Goal: Task Accomplishment & Management: Manage account settings

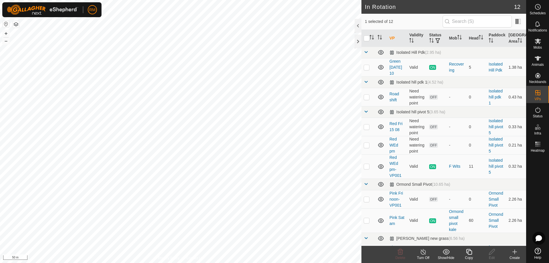
click at [469, 252] on icon at bounding box center [468, 251] width 7 height 7
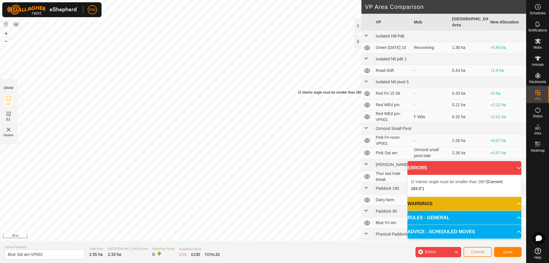
click at [298, 90] on div "IZ interior angle must be smaller than 280° (Current: 283.5°) . + – ⇧ i 50 m" at bounding box center [180, 120] width 361 height 241
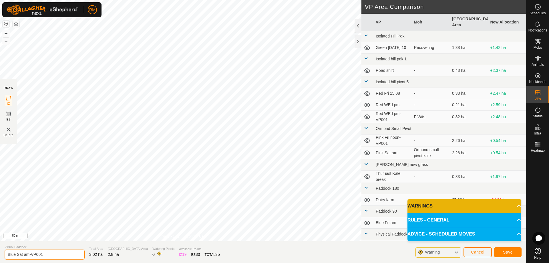
click at [22, 251] on input "Blue Sat am-VP001" at bounding box center [45, 254] width 80 height 10
type input "Blue Sun am-VP001"
click at [505, 252] on span "Save" at bounding box center [508, 252] width 10 height 5
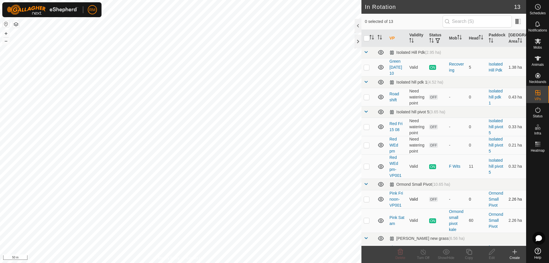
click at [367, 202] on div "In Rotation 13 0 selected of 13 VP Validity Status Mob Head Paddock [GEOGRAPHIC…" at bounding box center [263, 131] width 526 height 263
checkbox input "true"
click at [469, 254] on icon at bounding box center [468, 251] width 7 height 7
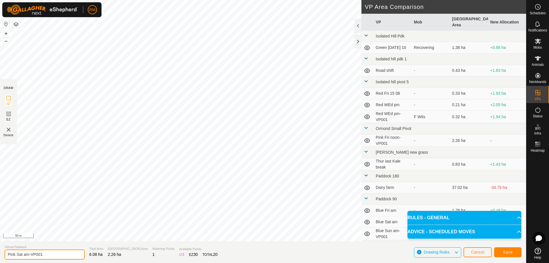
click at [23, 253] on input "Pink Sat am-VP001" at bounding box center [45, 254] width 80 height 10
type input "Pink Sun am-VP001"
click at [515, 251] on button "Save" at bounding box center [507, 252] width 27 height 10
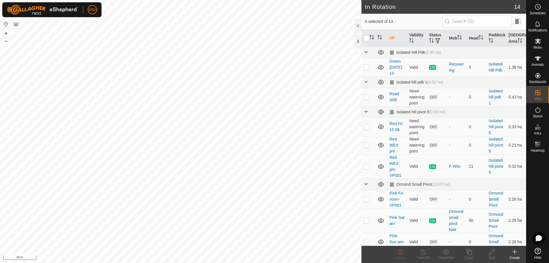
checkbox input "true"
click at [469, 253] on icon at bounding box center [468, 251] width 7 height 7
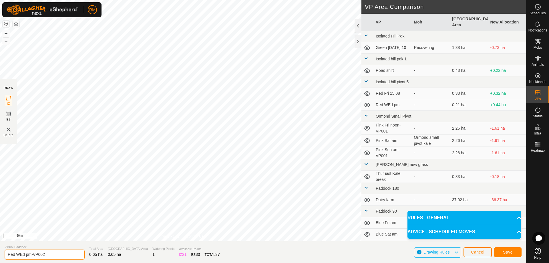
click at [24, 254] on input "Red WEd pm-VP002" at bounding box center [45, 254] width 80 height 10
click at [24, 253] on input "Red WEd pm-VP002" at bounding box center [45, 254] width 80 height 10
type input "Red Sun pm-VP002"
click at [516, 250] on button "Save" at bounding box center [507, 252] width 27 height 10
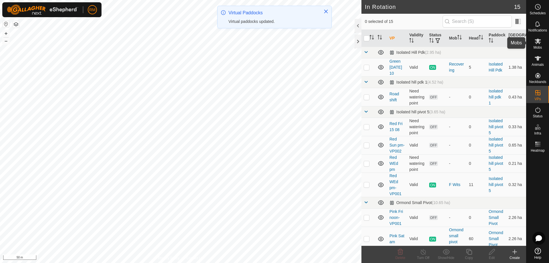
click at [538, 41] on icon at bounding box center [537, 41] width 6 height 5
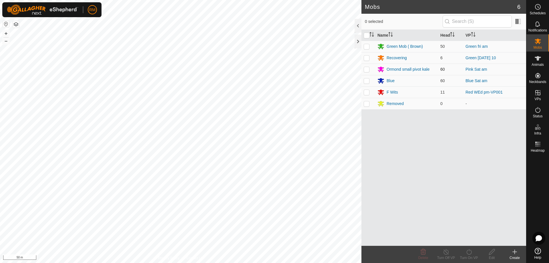
click at [366, 70] on p-checkbox at bounding box center [367, 69] width 6 height 5
checkbox input "true"
click at [468, 252] on icon at bounding box center [468, 251] width 7 height 7
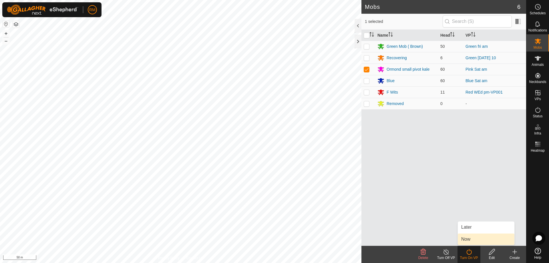
click at [472, 238] on link "Now" at bounding box center [486, 238] width 57 height 11
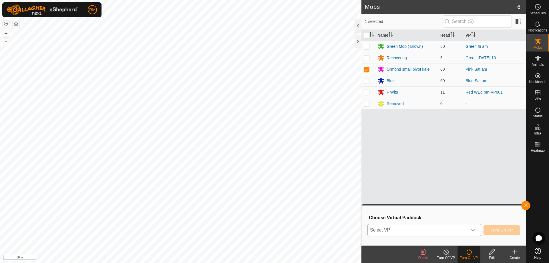
click at [474, 229] on icon "dropdown trigger" at bounding box center [473, 230] width 4 height 2
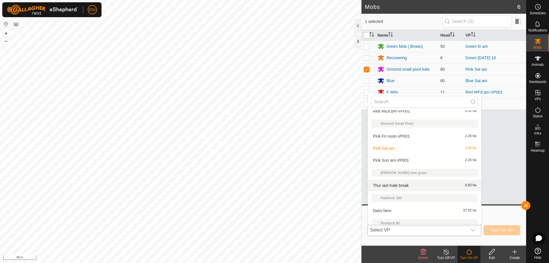
scroll to position [105, 0]
click at [394, 159] on li "Pink Sun am-VP001 2.26 ha" at bounding box center [424, 159] width 113 height 11
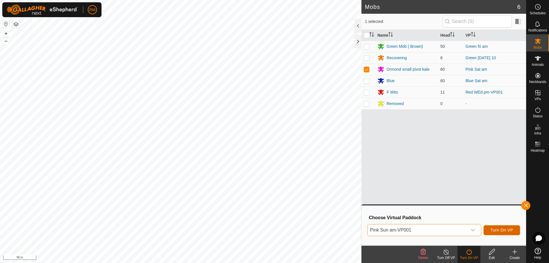
click at [488, 229] on button "Turn On VP" at bounding box center [501, 230] width 37 height 10
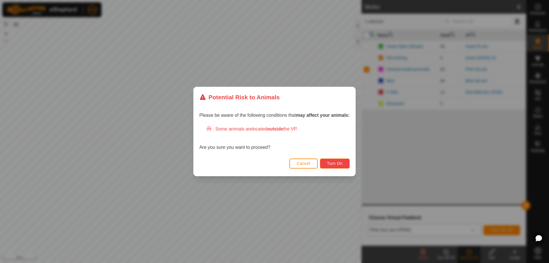
click at [338, 162] on span "Turn On" at bounding box center [334, 163] width 15 height 5
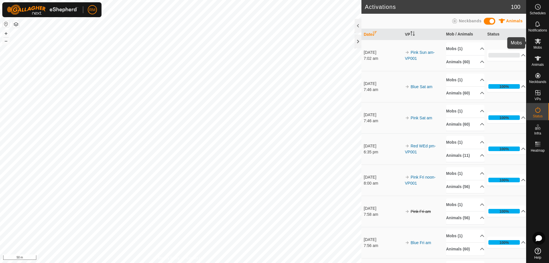
click at [539, 42] on icon at bounding box center [537, 41] width 7 height 7
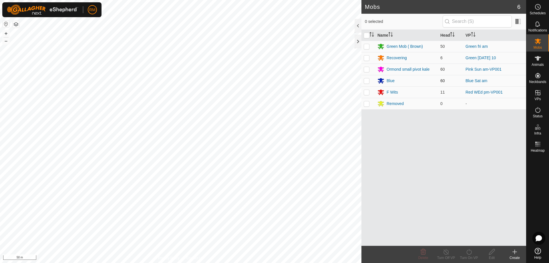
click at [366, 81] on p-checkbox at bounding box center [367, 80] width 6 height 5
checkbox input "true"
click at [470, 253] on icon at bounding box center [468, 252] width 5 height 6
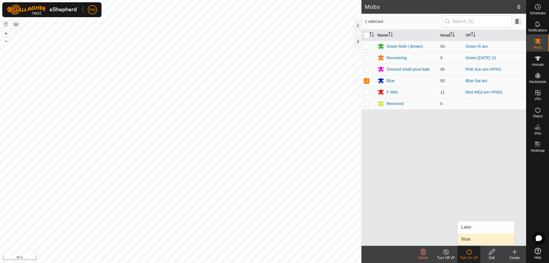
click at [472, 238] on link "Now" at bounding box center [486, 238] width 57 height 11
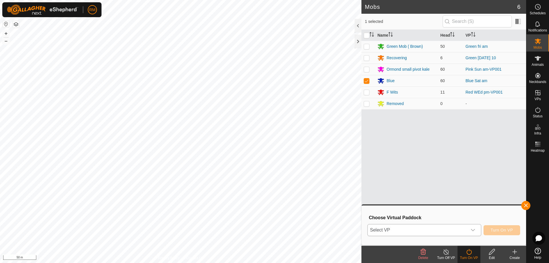
click at [472, 229] on icon "dropdown trigger" at bounding box center [472, 230] width 5 height 5
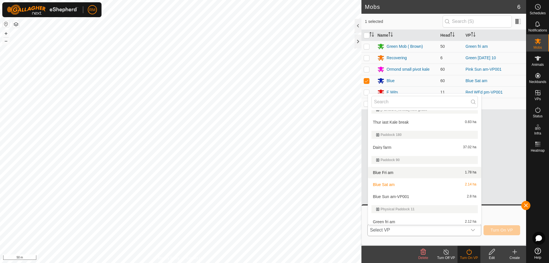
scroll to position [170, 0]
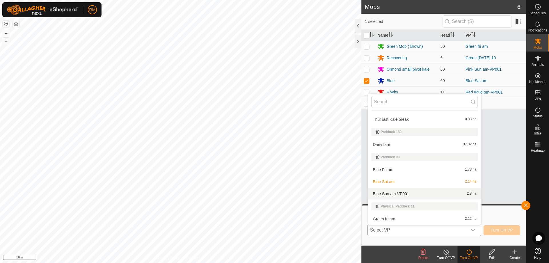
click at [395, 193] on li "Blue Sun am-VP001 2.8 ha" at bounding box center [424, 193] width 113 height 11
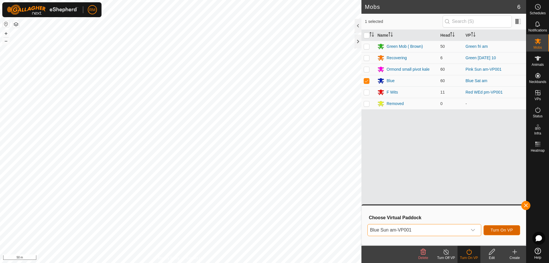
click at [497, 230] on span "Turn On VP" at bounding box center [501, 230] width 22 height 5
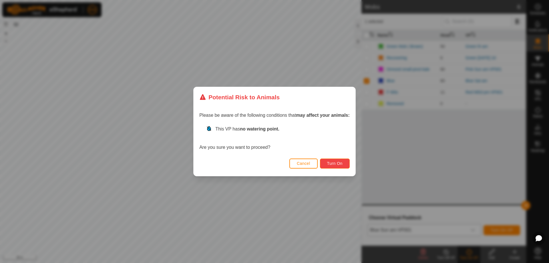
click at [339, 164] on span "Turn On" at bounding box center [334, 163] width 15 height 5
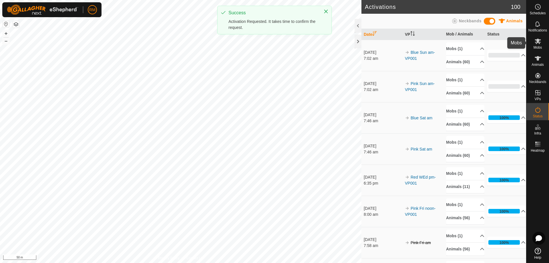
click at [539, 43] on icon at bounding box center [537, 41] width 7 height 7
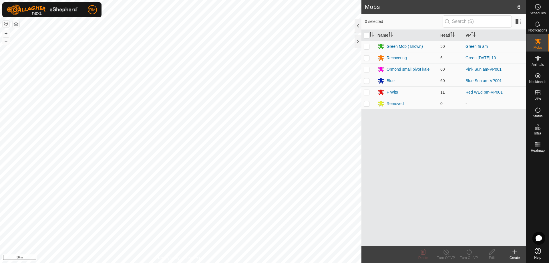
click at [367, 91] on p-checkbox at bounding box center [367, 92] width 6 height 5
checkbox input "true"
click at [468, 253] on icon at bounding box center [468, 251] width 7 height 7
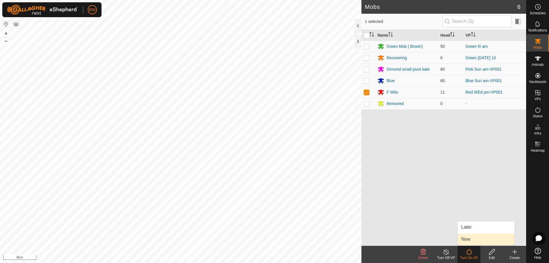
click at [480, 241] on link "Now" at bounding box center [486, 238] width 57 height 11
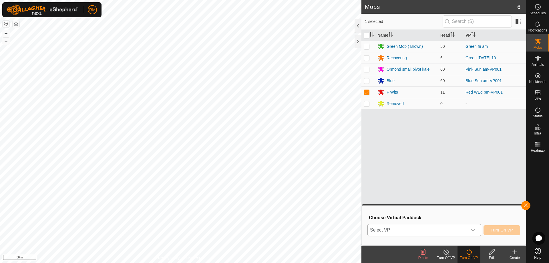
click at [472, 228] on icon "dropdown trigger" at bounding box center [472, 230] width 5 height 5
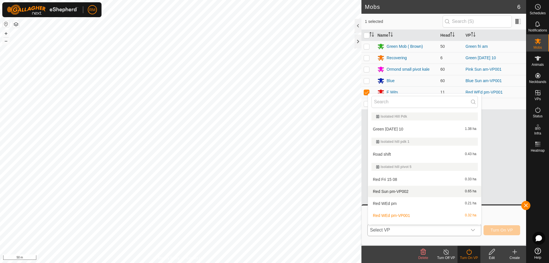
click at [396, 190] on li "Red Sun pm-VP002 0.65 ha" at bounding box center [424, 191] width 113 height 11
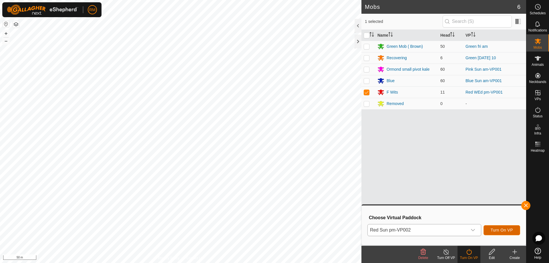
click at [497, 228] on span "Turn On VP" at bounding box center [501, 230] width 22 height 5
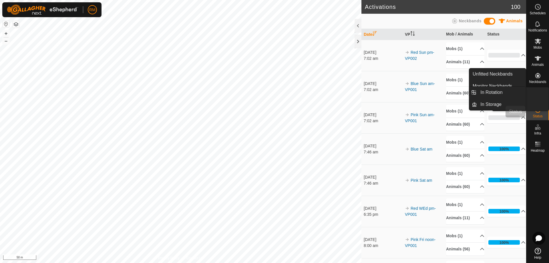
click at [537, 111] on icon at bounding box center [537, 109] width 7 height 7
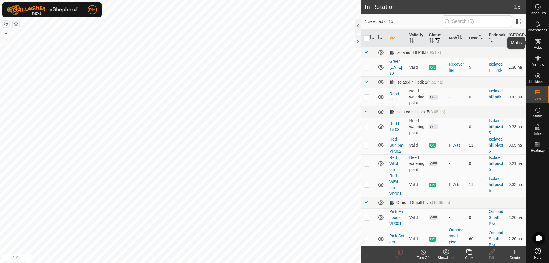
click at [536, 41] on icon at bounding box center [537, 41] width 7 height 7
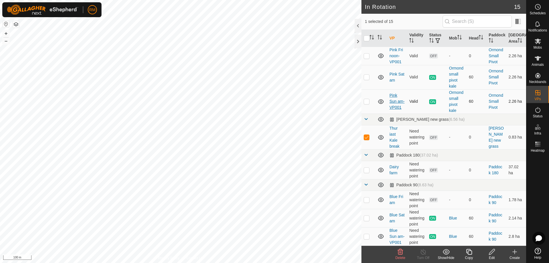
scroll to position [162, 0]
click at [536, 43] on icon at bounding box center [537, 41] width 7 height 7
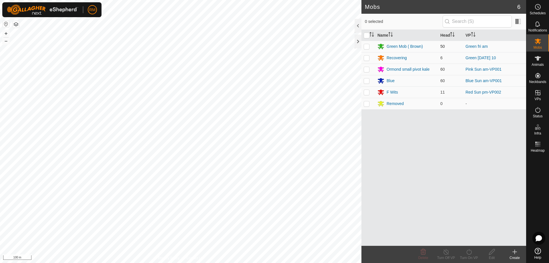
click at [365, 46] on p-checkbox at bounding box center [367, 46] width 6 height 5
checkbox input "true"
click at [467, 252] on icon at bounding box center [468, 251] width 7 height 7
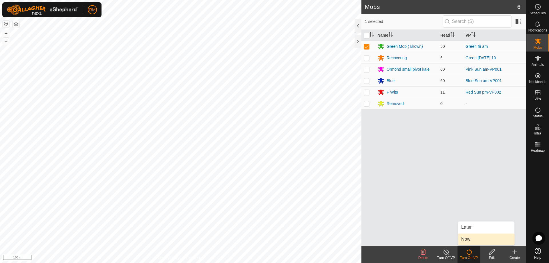
click at [471, 241] on link "Now" at bounding box center [486, 238] width 57 height 11
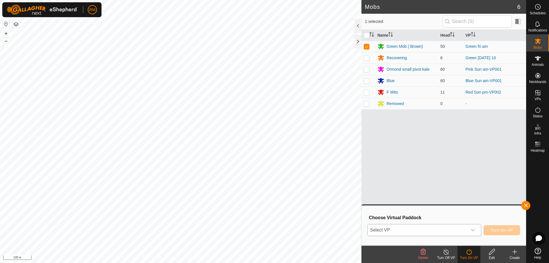
click at [475, 229] on icon "dropdown trigger" at bounding box center [472, 230] width 5 height 5
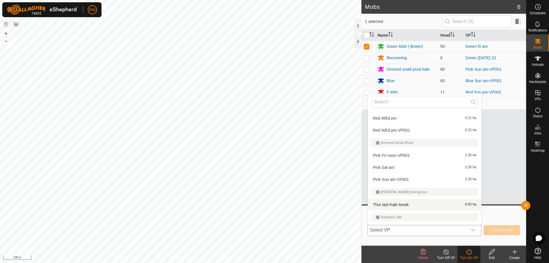
scroll to position [85, 0]
click at [404, 204] on li "Thur iast Kale break 0.83 ha" at bounding box center [424, 204] width 113 height 11
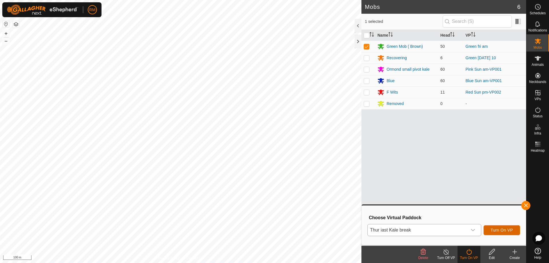
click at [496, 230] on span "Turn On VP" at bounding box center [501, 230] width 22 height 5
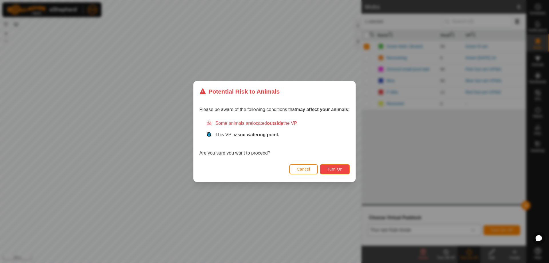
click at [334, 168] on span "Turn On" at bounding box center [334, 169] width 15 height 5
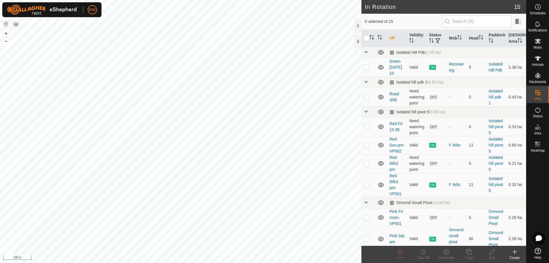
checkbox input "true"
click at [425, 253] on icon at bounding box center [423, 251] width 7 height 7
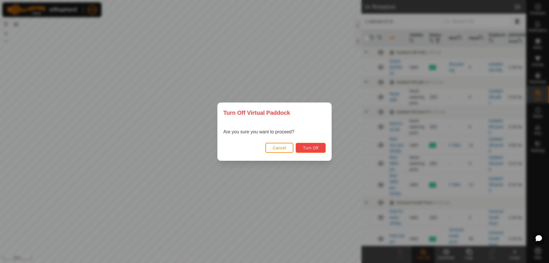
click at [309, 149] on span "Turn Off" at bounding box center [311, 147] width 16 height 5
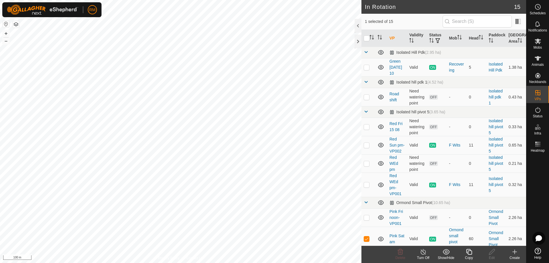
checkbox input "false"
checkbox input "true"
checkbox input "false"
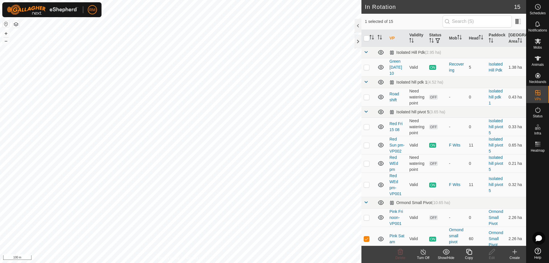
checkbox input "true"
checkbox input "false"
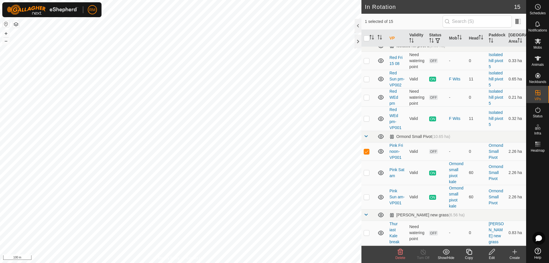
click at [400, 253] on icon at bounding box center [400, 252] width 5 height 6
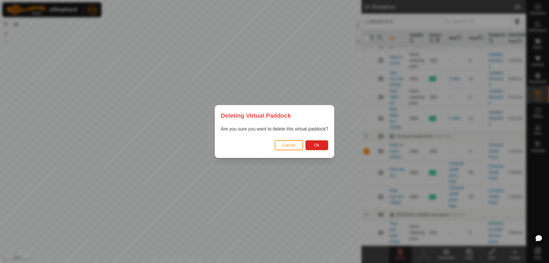
scroll to position [67, 0]
click at [319, 145] on span "Ok" at bounding box center [316, 145] width 5 height 5
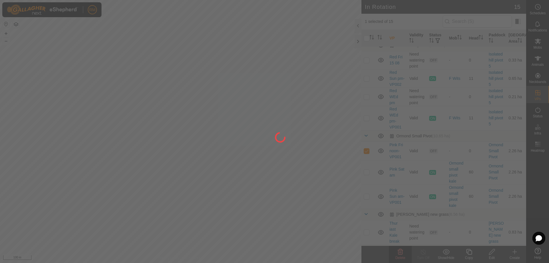
checkbox input "false"
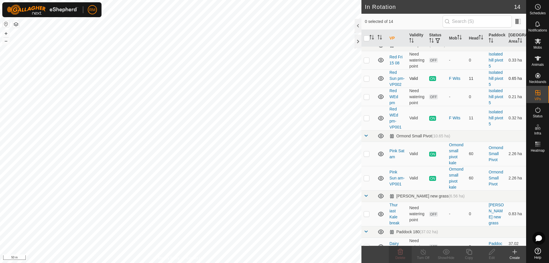
click at [365, 81] on p-checkbox at bounding box center [367, 78] width 6 height 5
checkbox input "true"
click at [366, 99] on p-checkbox at bounding box center [367, 96] width 6 height 5
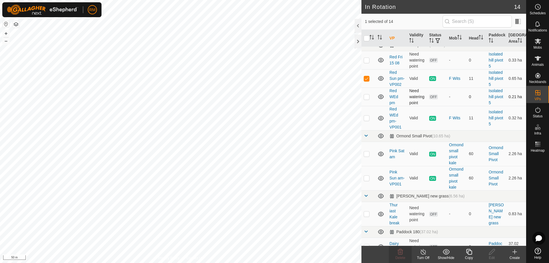
checkbox input "true"
click at [368, 81] on p-checkbox at bounding box center [367, 78] width 6 height 5
checkbox input "false"
click at [369, 123] on td at bounding box center [368, 118] width 14 height 24
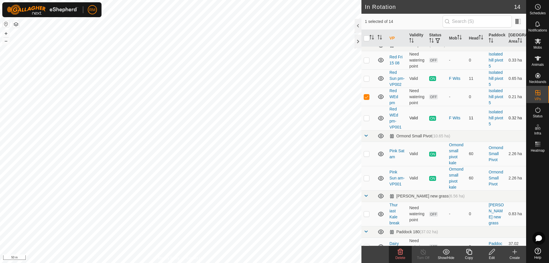
click at [369, 123] on td at bounding box center [368, 118] width 14 height 24
checkbox input "true"
click at [365, 81] on p-checkbox at bounding box center [367, 78] width 6 height 5
checkbox input "false"
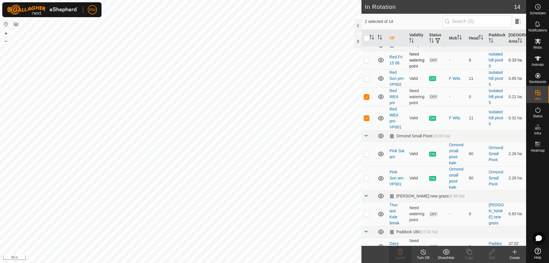
click at [366, 61] on p-checkbox at bounding box center [367, 60] width 6 height 5
checkbox input "true"
click at [366, 99] on p-checkbox at bounding box center [367, 96] width 6 height 5
checkbox input "true"
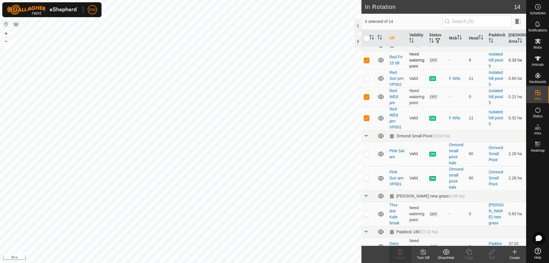
click at [366, 58] on p-checkbox at bounding box center [367, 60] width 6 height 5
checkbox input "true"
click at [366, 120] on p-checkbox at bounding box center [367, 117] width 6 height 5
checkbox input "false"
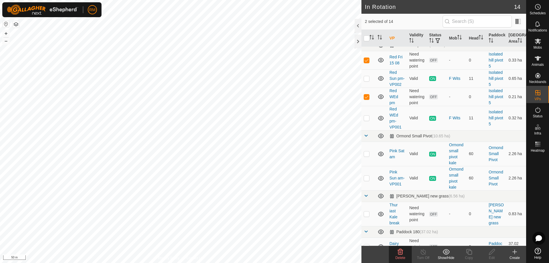
click at [402, 253] on icon at bounding box center [400, 252] width 5 height 6
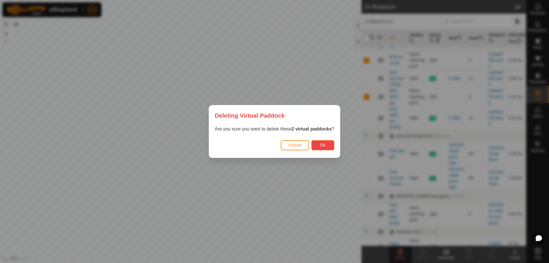
click at [328, 146] on button "Ok" at bounding box center [322, 145] width 23 height 10
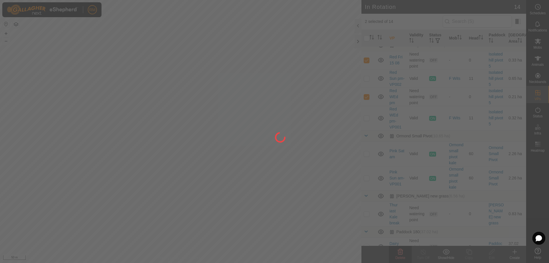
checkbox input "false"
